Goal: Task Accomplishment & Management: Manage account settings

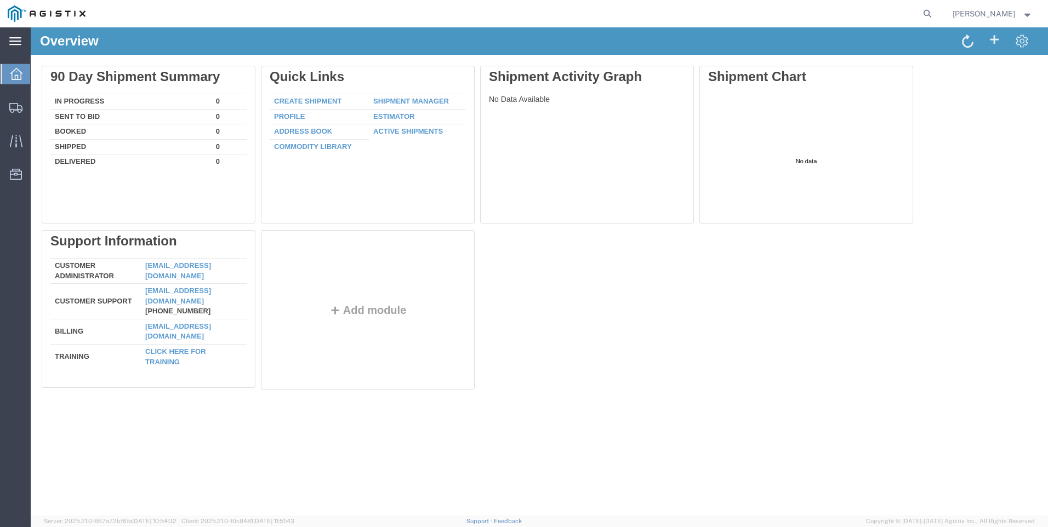
click at [19, 42] on icon at bounding box center [15, 41] width 12 height 8
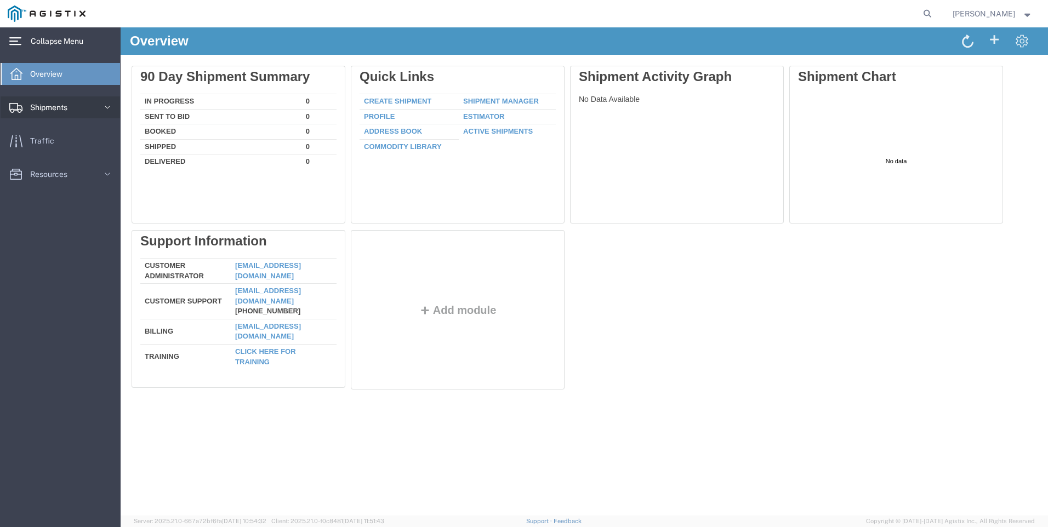
click at [49, 106] on span "Shipments" at bounding box center [52, 107] width 45 height 22
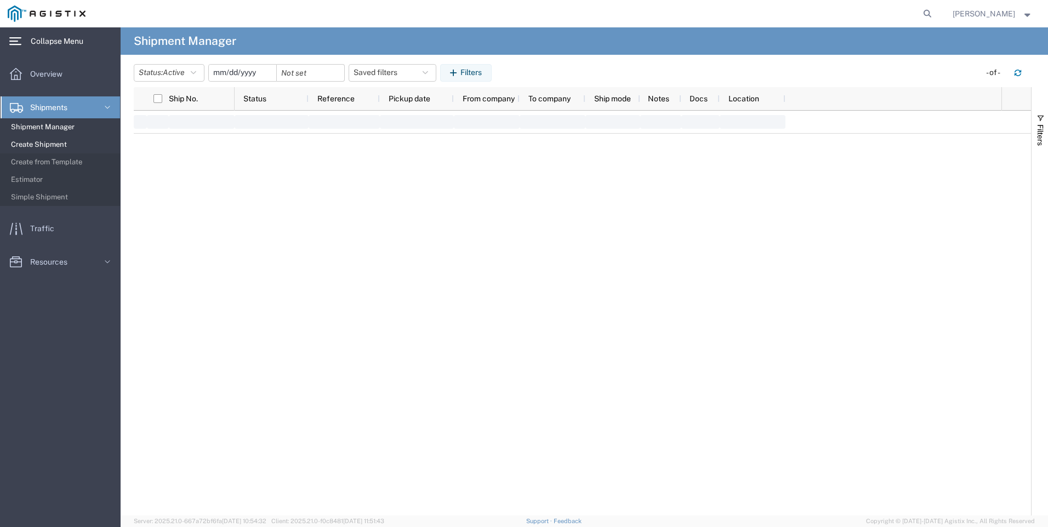
click at [62, 143] on span "Create Shipment" at bounding box center [61, 145] width 101 height 22
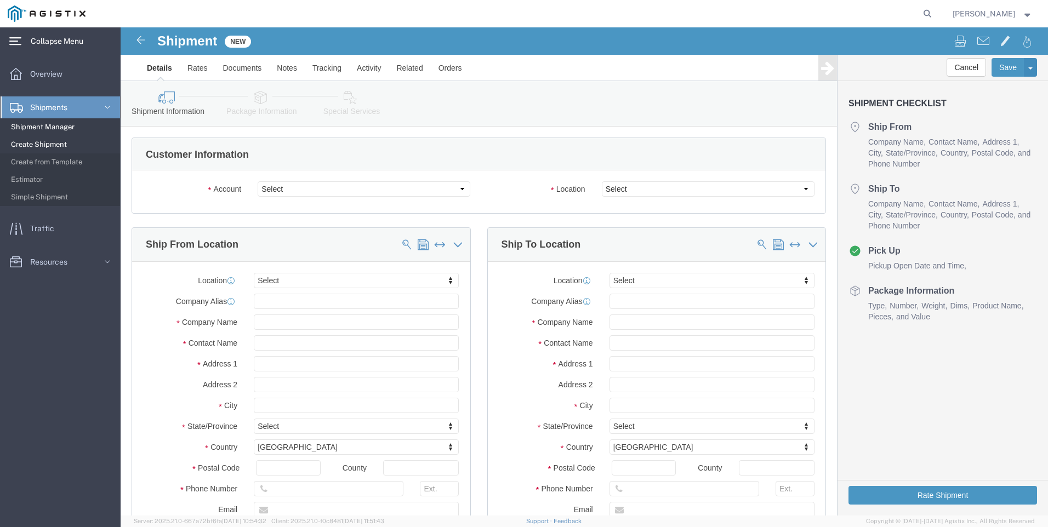
select select
click at [55, 158] on span "Create from Template" at bounding box center [61, 162] width 101 height 22
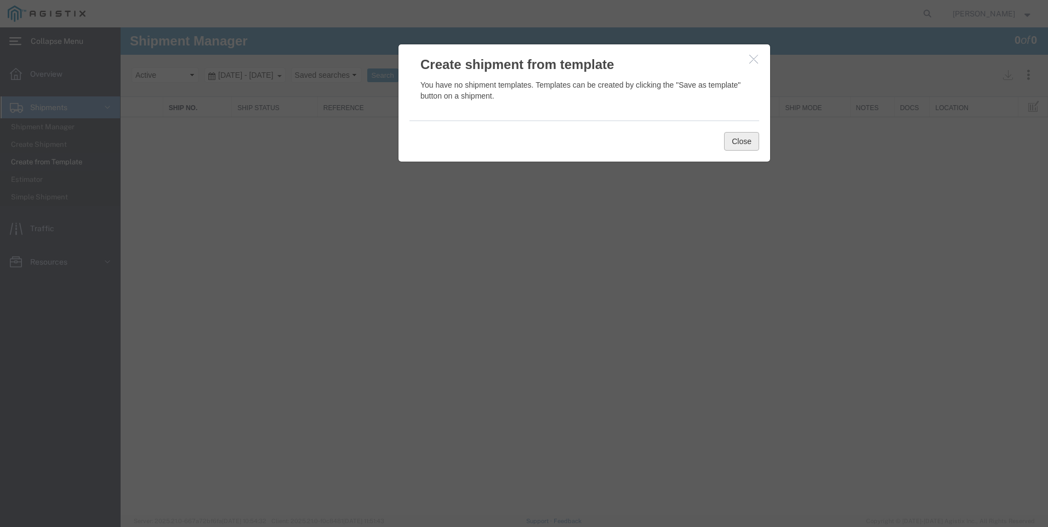
click at [746, 140] on button "Close" at bounding box center [741, 141] width 35 height 19
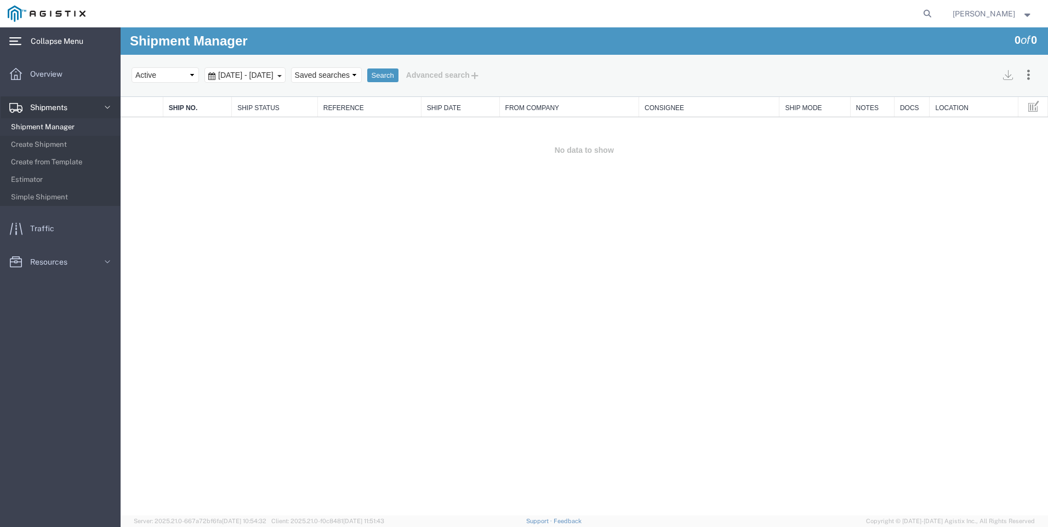
click at [39, 127] on span "Shipment Manager" at bounding box center [61, 127] width 101 height 22
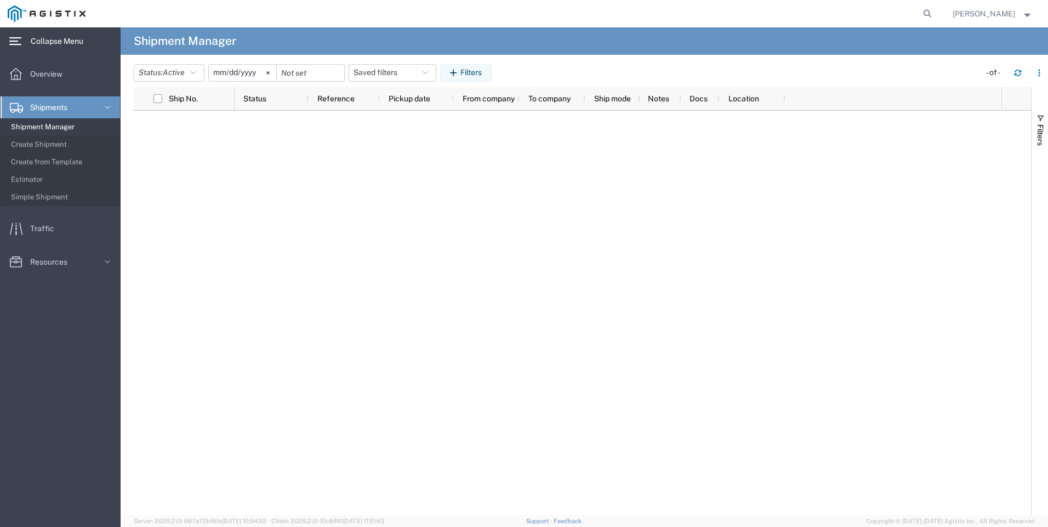
click at [258, 74] on input "[DATE]" at bounding box center [242, 73] width 67 height 16
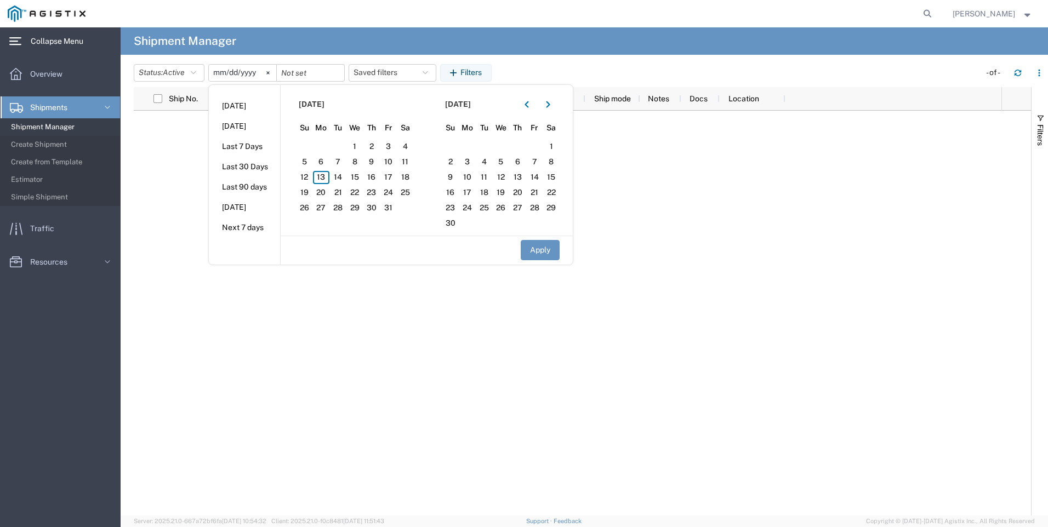
drag, startPoint x: 257, startPoint y: 188, endPoint x: 262, endPoint y: 191, distance: 6.4
click at [257, 189] on li "Last 90 days" at bounding box center [244, 187] width 71 height 20
type input "[DATE]"
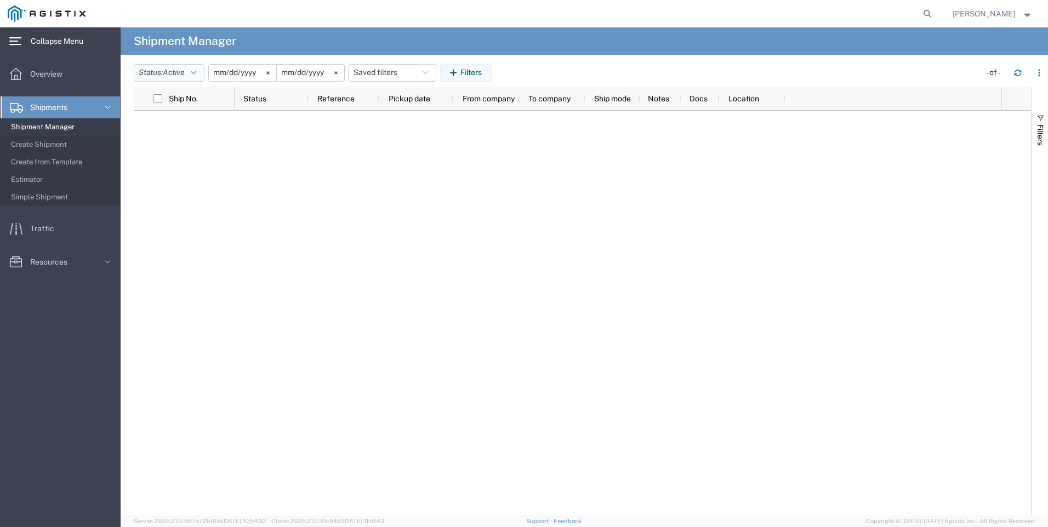
click at [201, 72] on button "Status: Active" at bounding box center [169, 73] width 71 height 18
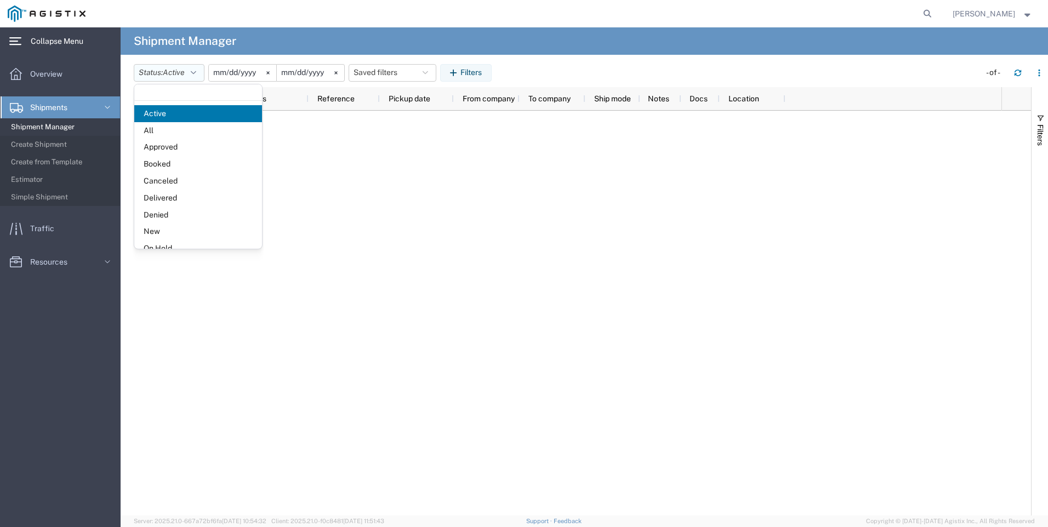
click at [201, 72] on button "Status: Active" at bounding box center [169, 73] width 71 height 18
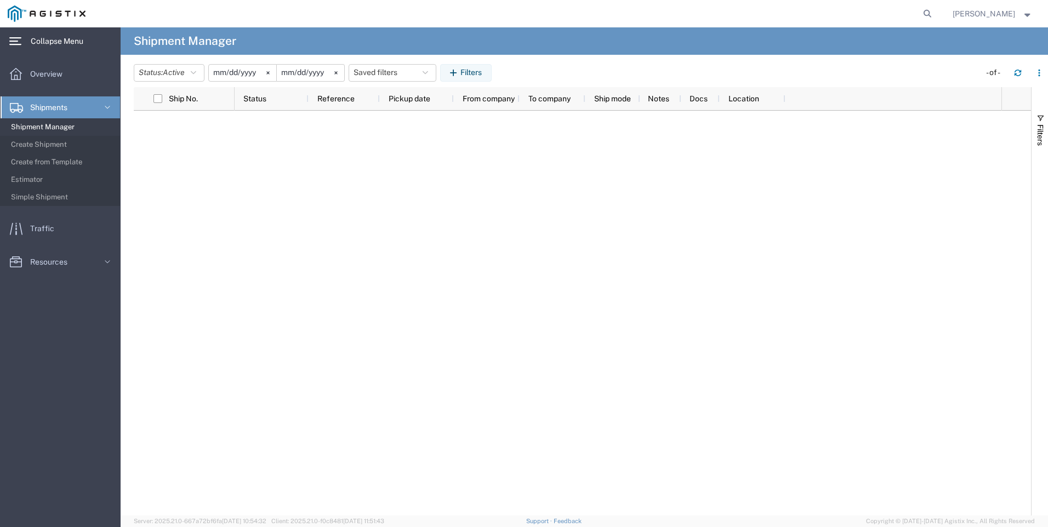
click at [263, 72] on input "[DATE]" at bounding box center [242, 73] width 67 height 16
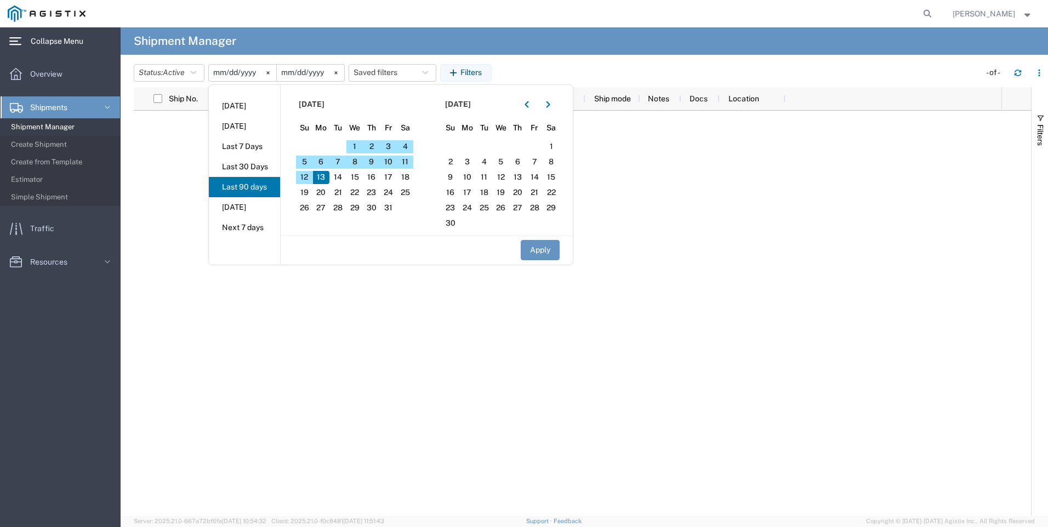
click at [325, 103] on span "[DATE]" at bounding box center [312, 105] width 26 height 12
click at [737, 182] on div at bounding box center [618, 313] width 767 height 405
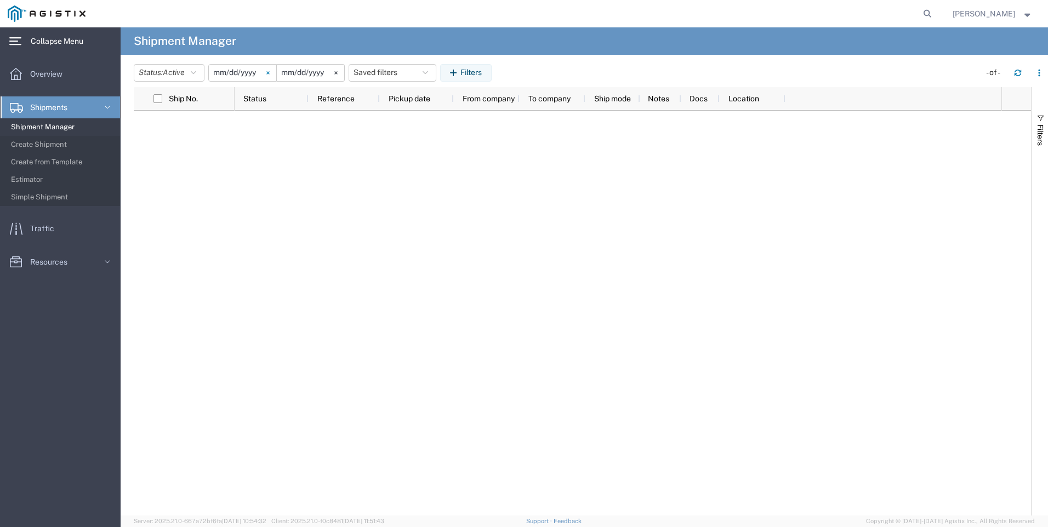
click at [270, 72] on svg-icon at bounding box center [268, 73] width 16 height 16
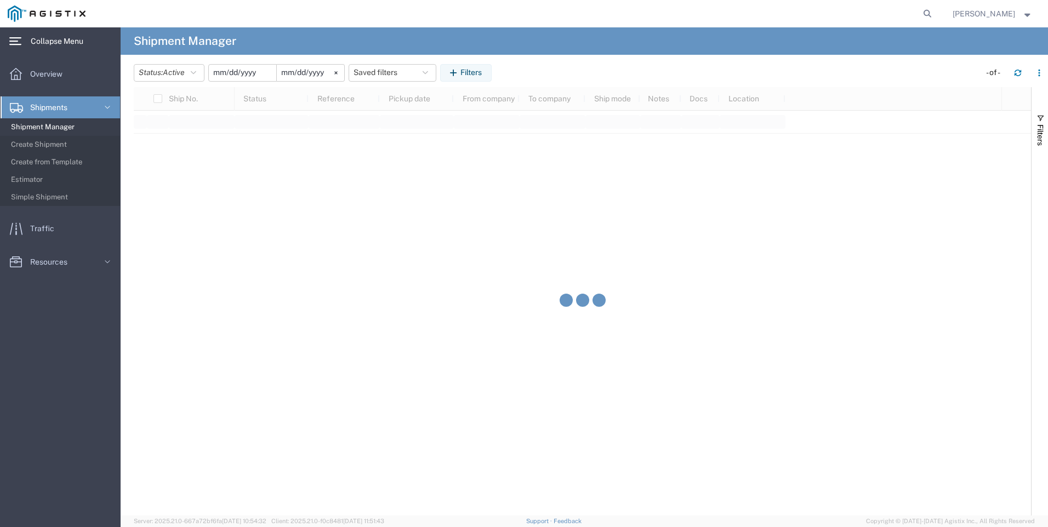
click at [249, 73] on input "date" at bounding box center [242, 73] width 67 height 16
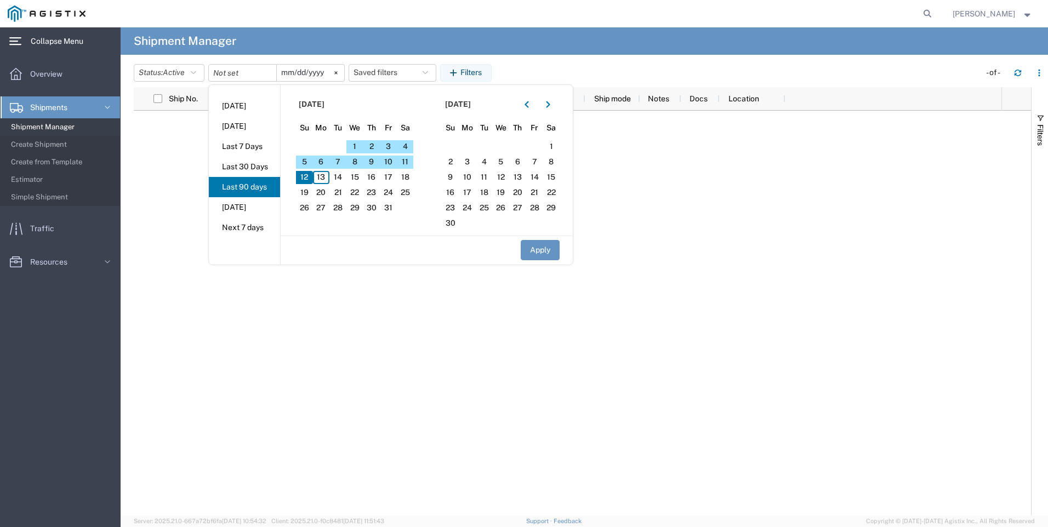
click at [325, 101] on span "[DATE]" at bounding box center [312, 105] width 26 height 12
click at [550, 107] on icon "button" at bounding box center [548, 105] width 4 height 8
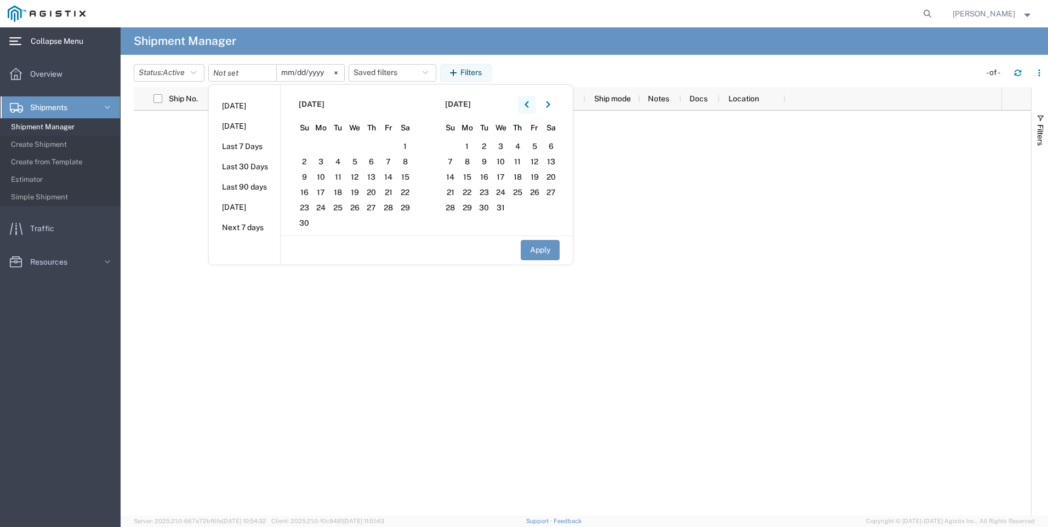
click at [529, 106] on icon "button" at bounding box center [527, 105] width 4 height 8
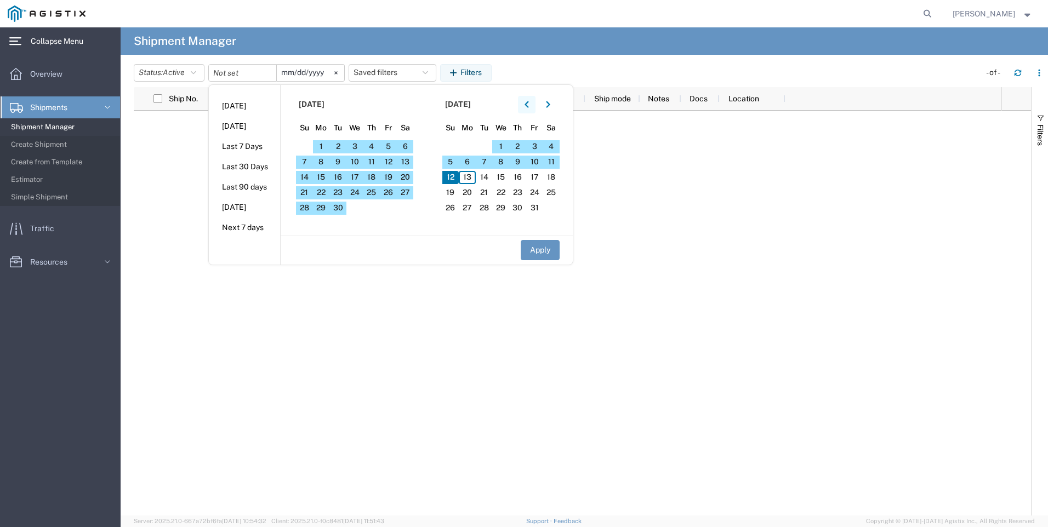
click at [529, 106] on icon "button" at bounding box center [527, 105] width 4 height 8
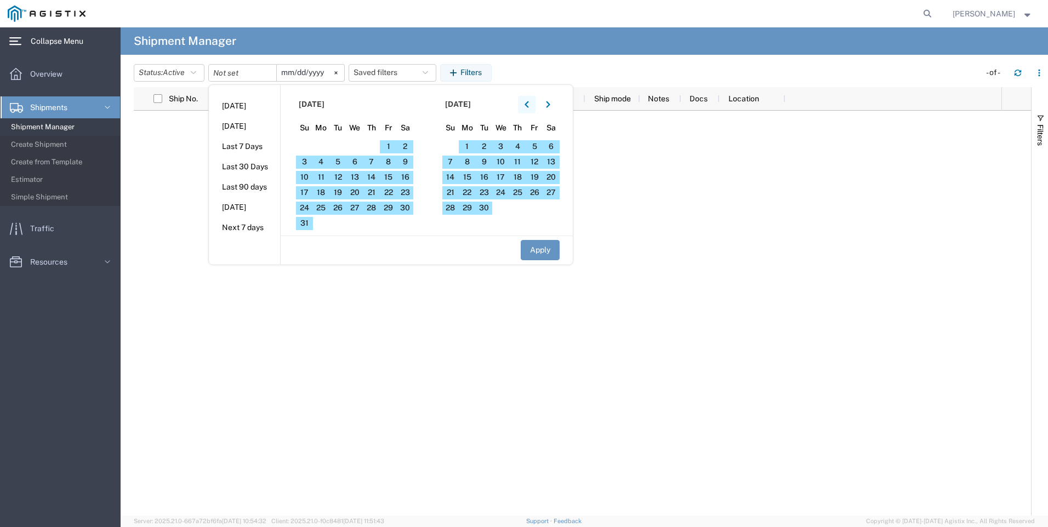
click at [529, 106] on icon "button" at bounding box center [527, 105] width 4 height 8
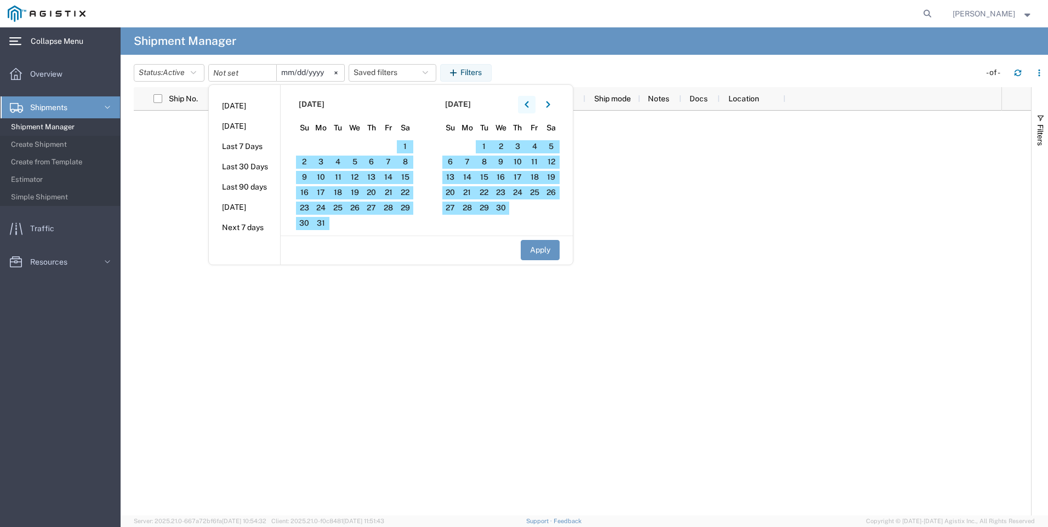
click at [529, 106] on icon "button" at bounding box center [527, 105] width 4 height 8
click at [453, 145] on span "1" at bounding box center [450, 146] width 17 height 13
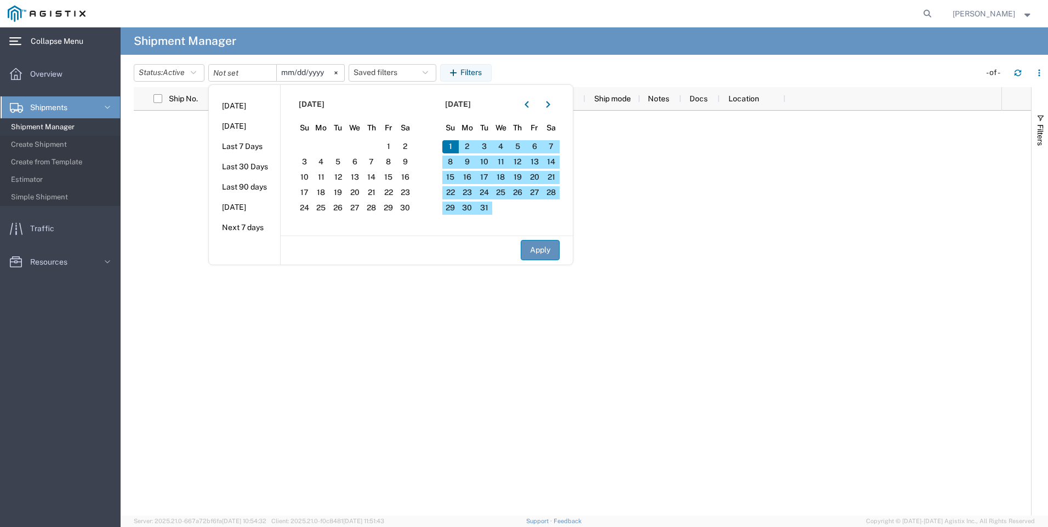
click at [555, 256] on button "Apply" at bounding box center [540, 250] width 39 height 20
type input "[DATE]"
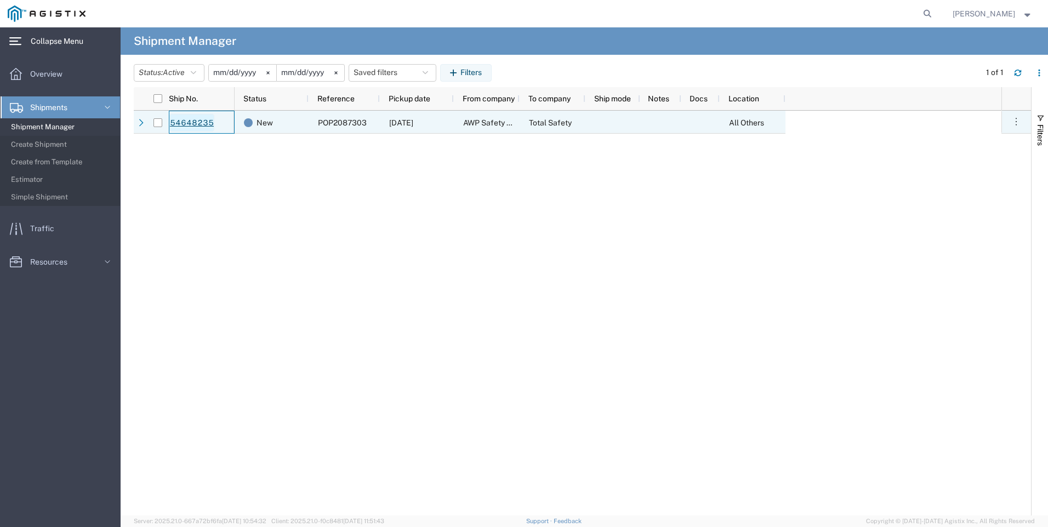
click at [204, 124] on link "54648235" at bounding box center [191, 123] width 45 height 18
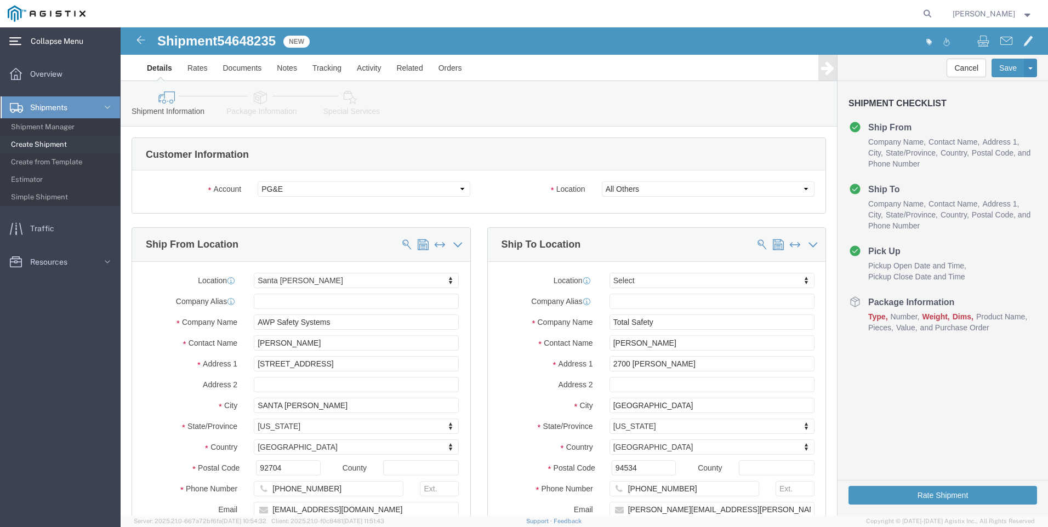
select select
click at [49, 105] on span "Shipments" at bounding box center [52, 107] width 45 height 22
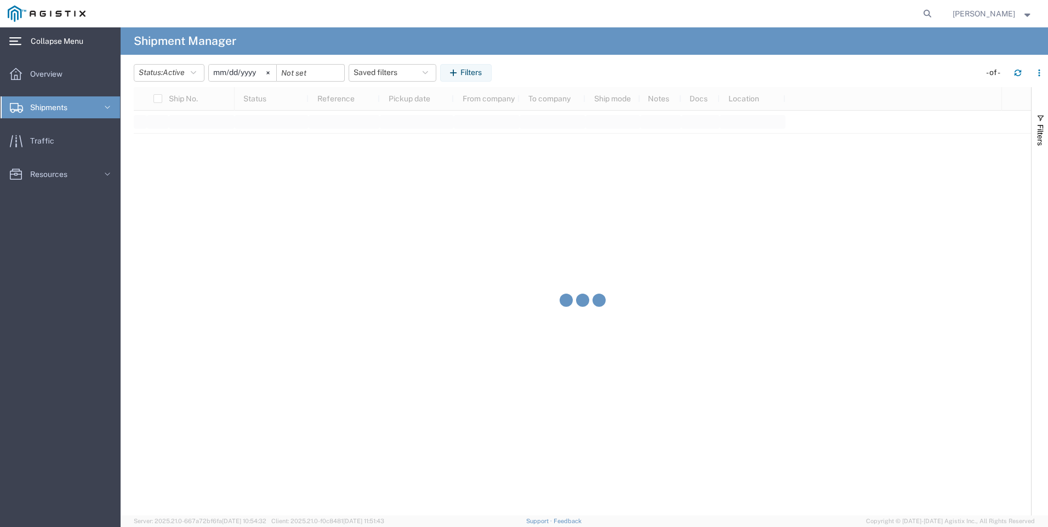
click at [62, 105] on span "Shipments" at bounding box center [52, 107] width 45 height 22
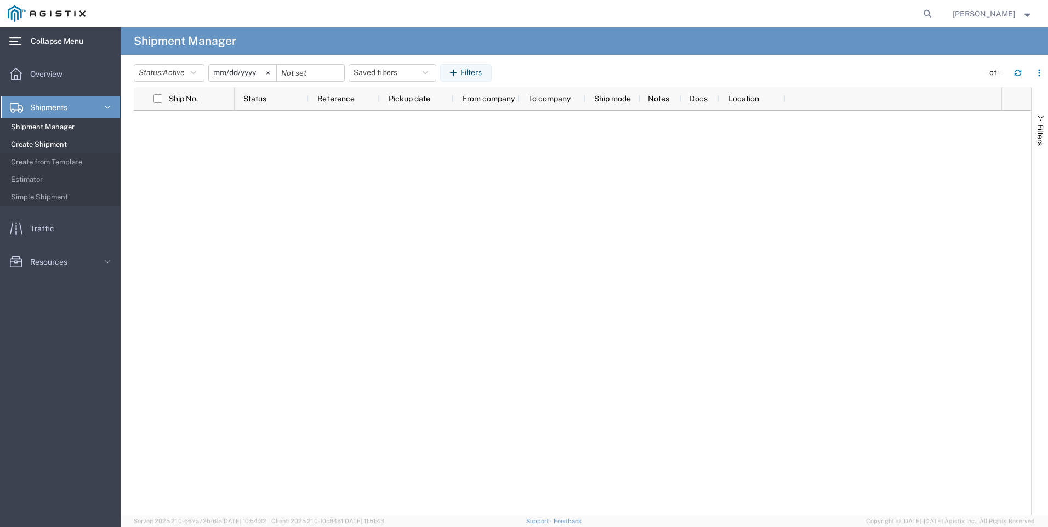
click at [43, 147] on span "Create Shipment" at bounding box center [61, 145] width 101 height 22
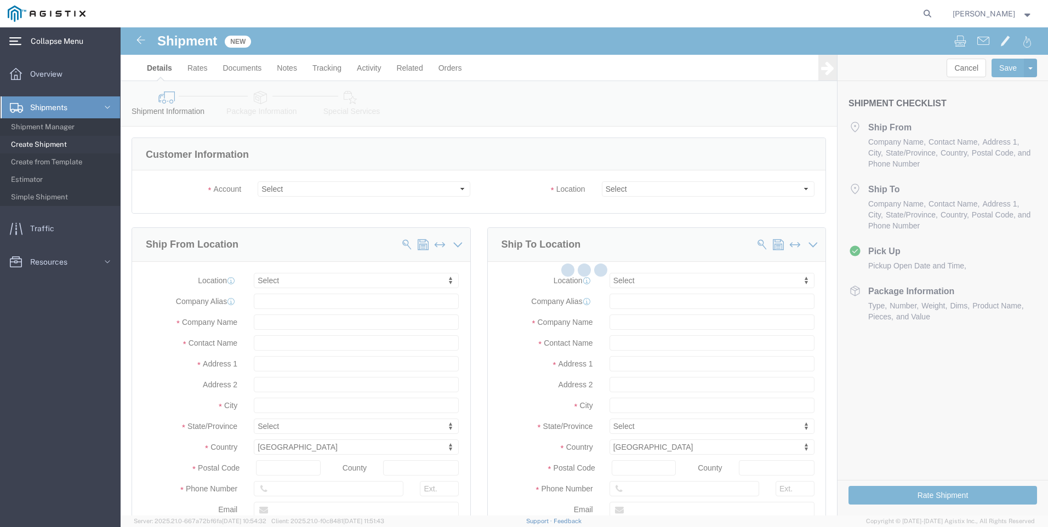
select select
